Goal: Find specific page/section: Find specific page/section

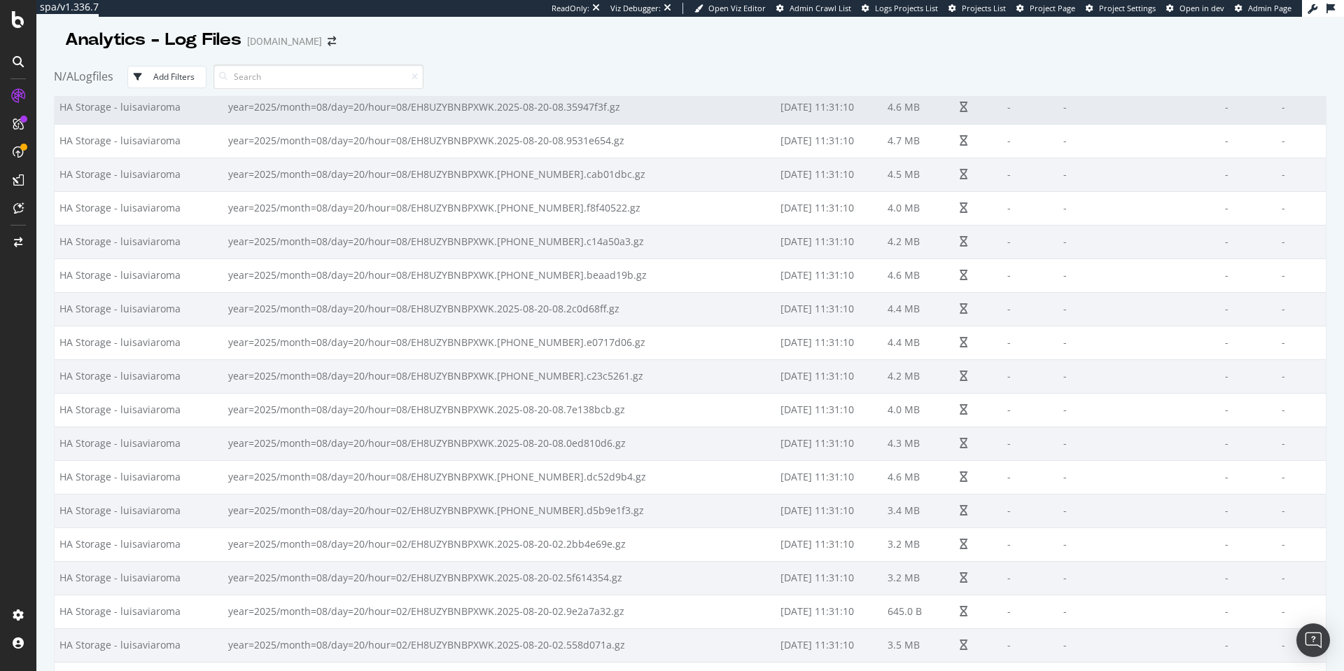
scroll to position [4752, 0]
